Goal: Information Seeking & Learning: Learn about a topic

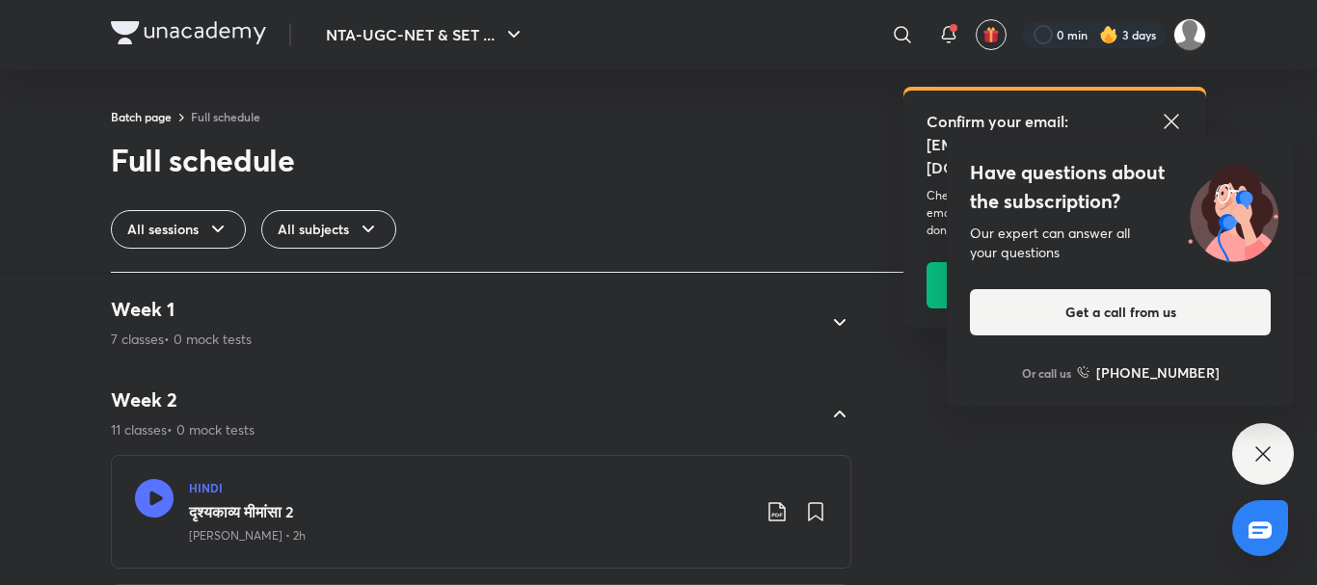
click at [816, 334] on div at bounding box center [839, 323] width 46 height 46
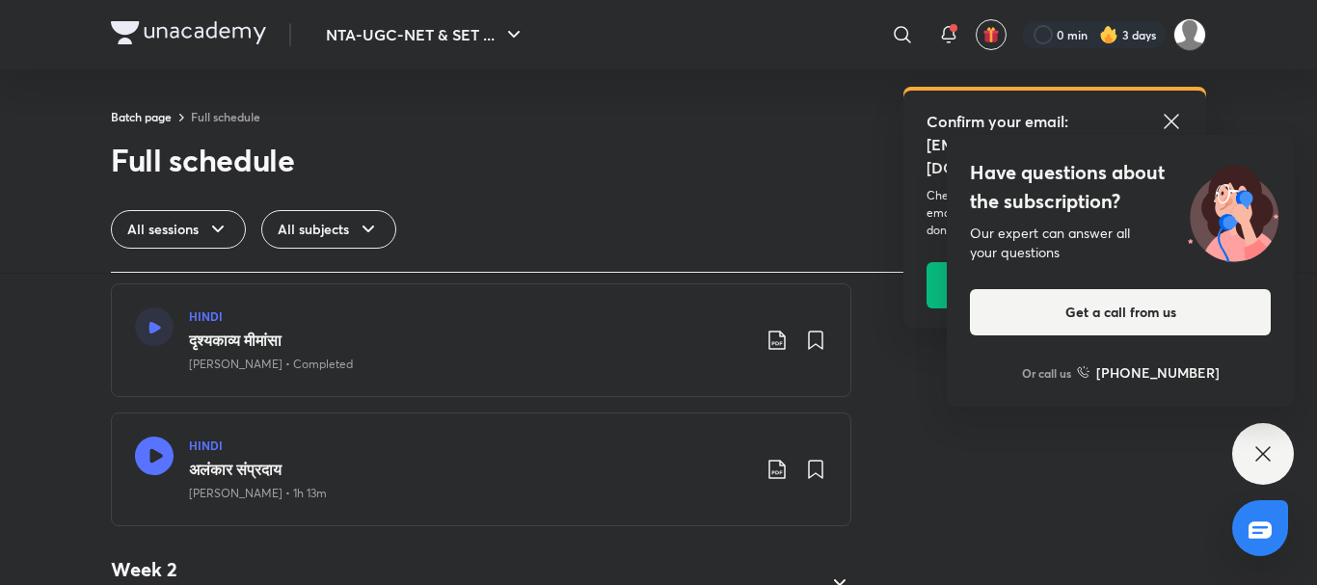
scroll to position [771, 0]
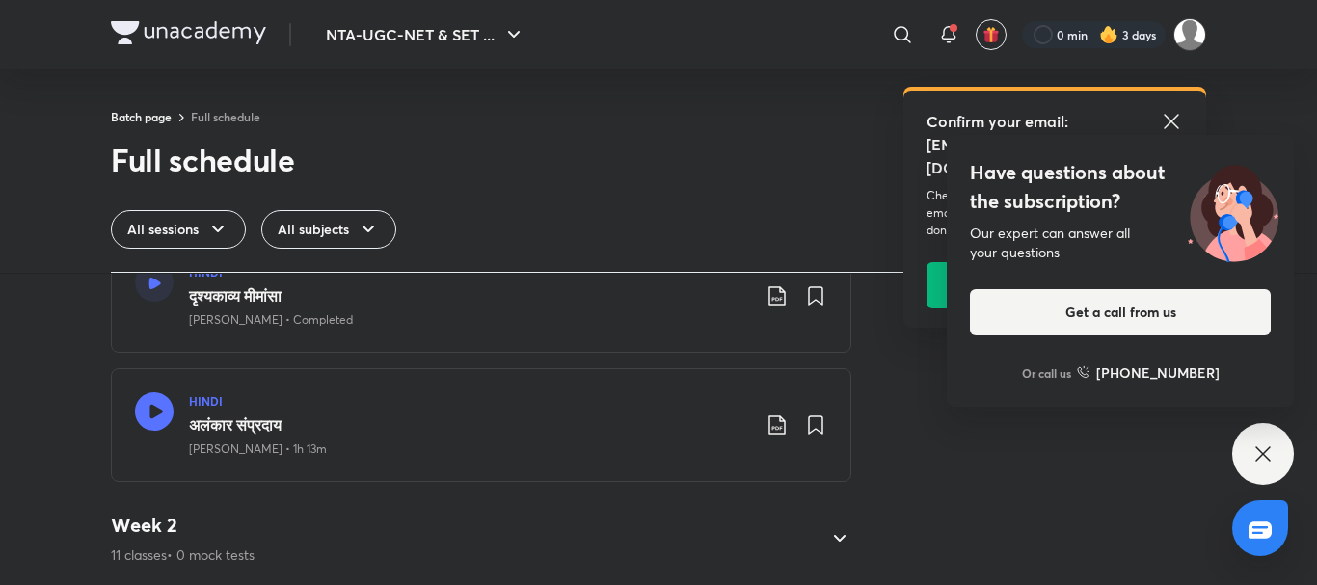
click at [226, 454] on p "Sakshi Singh • 1h 13m" at bounding box center [258, 449] width 138 height 17
